Goal: Obtain resource: Download file/media

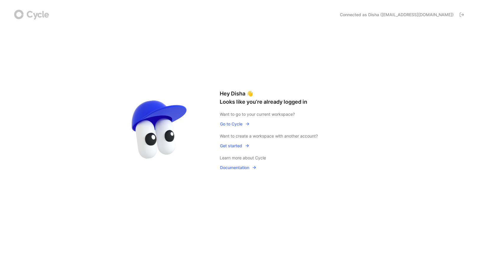
click at [233, 125] on span "Go to Cycle" at bounding box center [234, 123] width 29 height 7
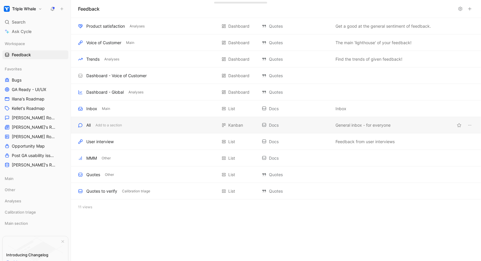
click at [156, 122] on div "All Add to a section" at bounding box center [147, 125] width 139 height 7
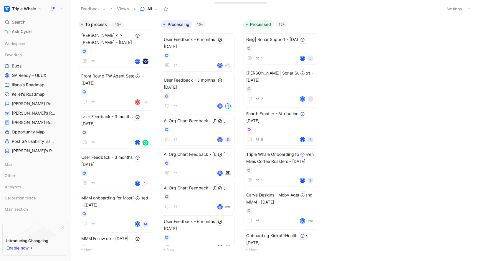
scroll to position [930, 0]
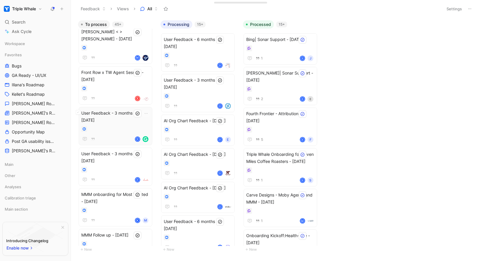
click at [122, 115] on div "User Feedback - 3 months in - [DATE] D" at bounding box center [115, 126] width 68 height 33
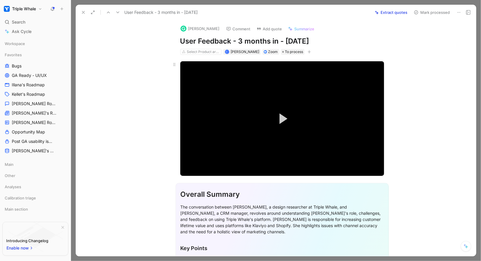
click at [193, 107] on video "Video Player" at bounding box center [282, 118] width 204 height 115
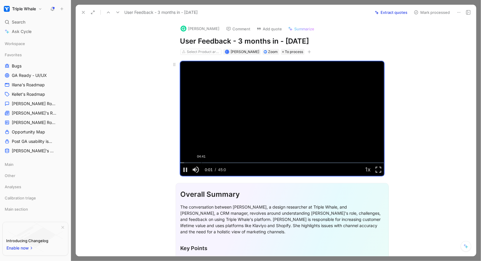
click at [201, 162] on div "04:41" at bounding box center [201, 162] width 0 height 1
click at [198, 162] on div "Loaded : 13.13% 03:58 03:58" at bounding box center [282, 162] width 204 height 1
click at [82, 14] on icon at bounding box center [83, 12] width 5 height 5
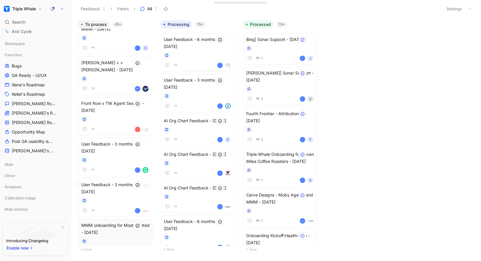
scroll to position [876, 0]
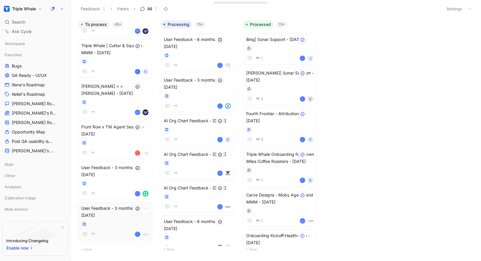
click at [109, 221] on div "User Feedback - 3 months in - 7/16/2025 D" at bounding box center [115, 221] width 68 height 33
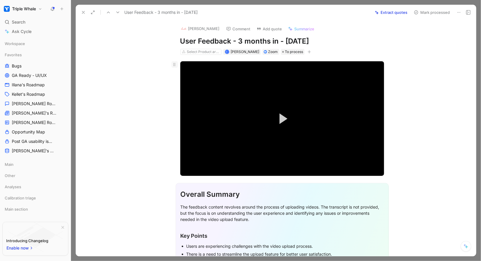
click at [176, 64] on icon at bounding box center [174, 64] width 5 height 5
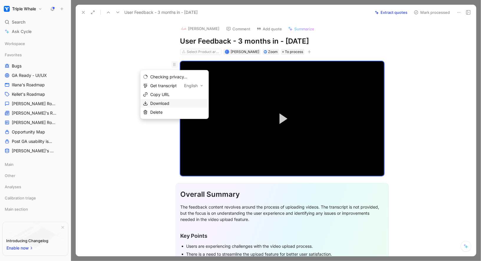
click at [170, 100] on div "Download" at bounding box center [178, 103] width 56 height 7
